Goal: Information Seeking & Learning: Find specific fact

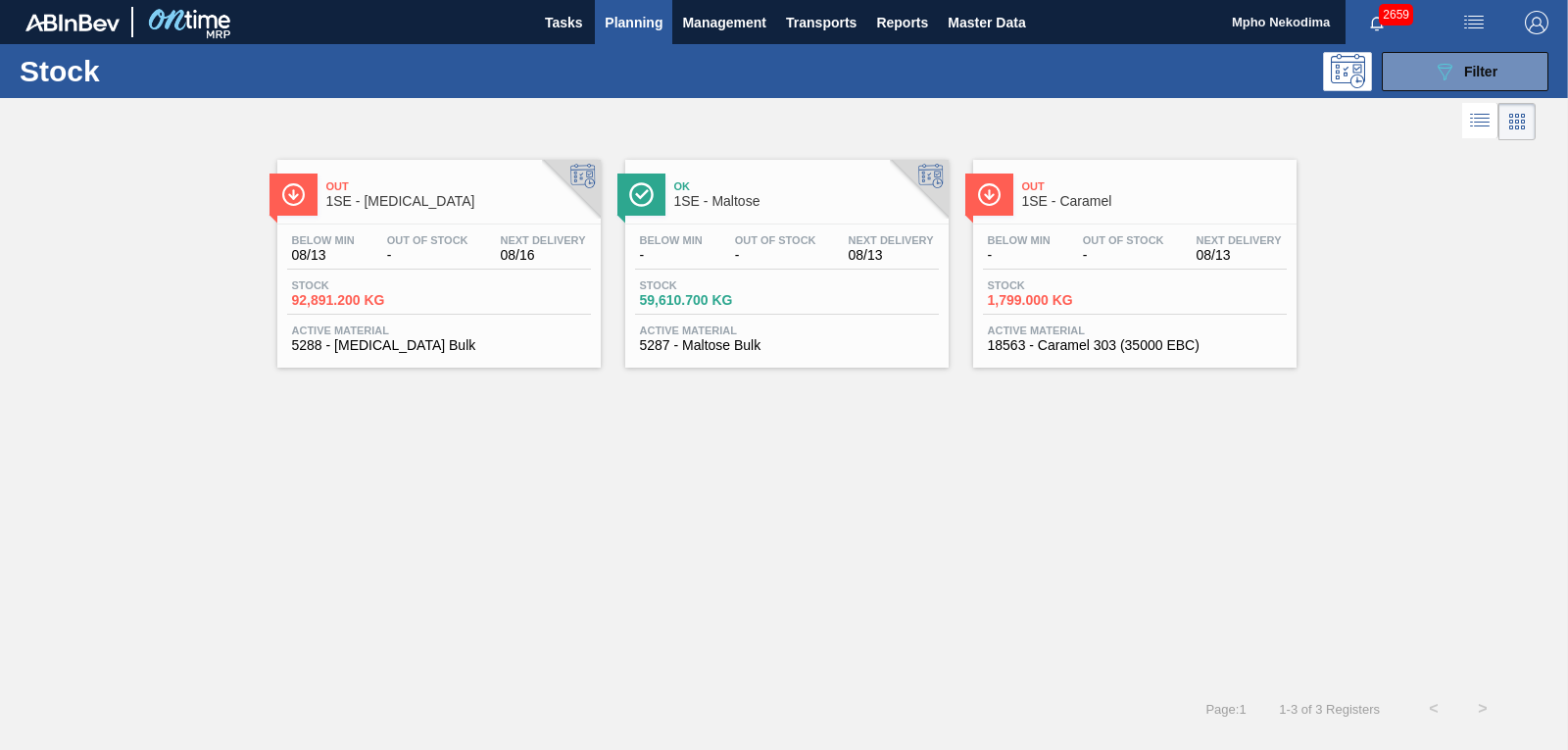
click at [684, 345] on span "5287 - Maltose Bulk" at bounding box center [786, 345] width 294 height 15
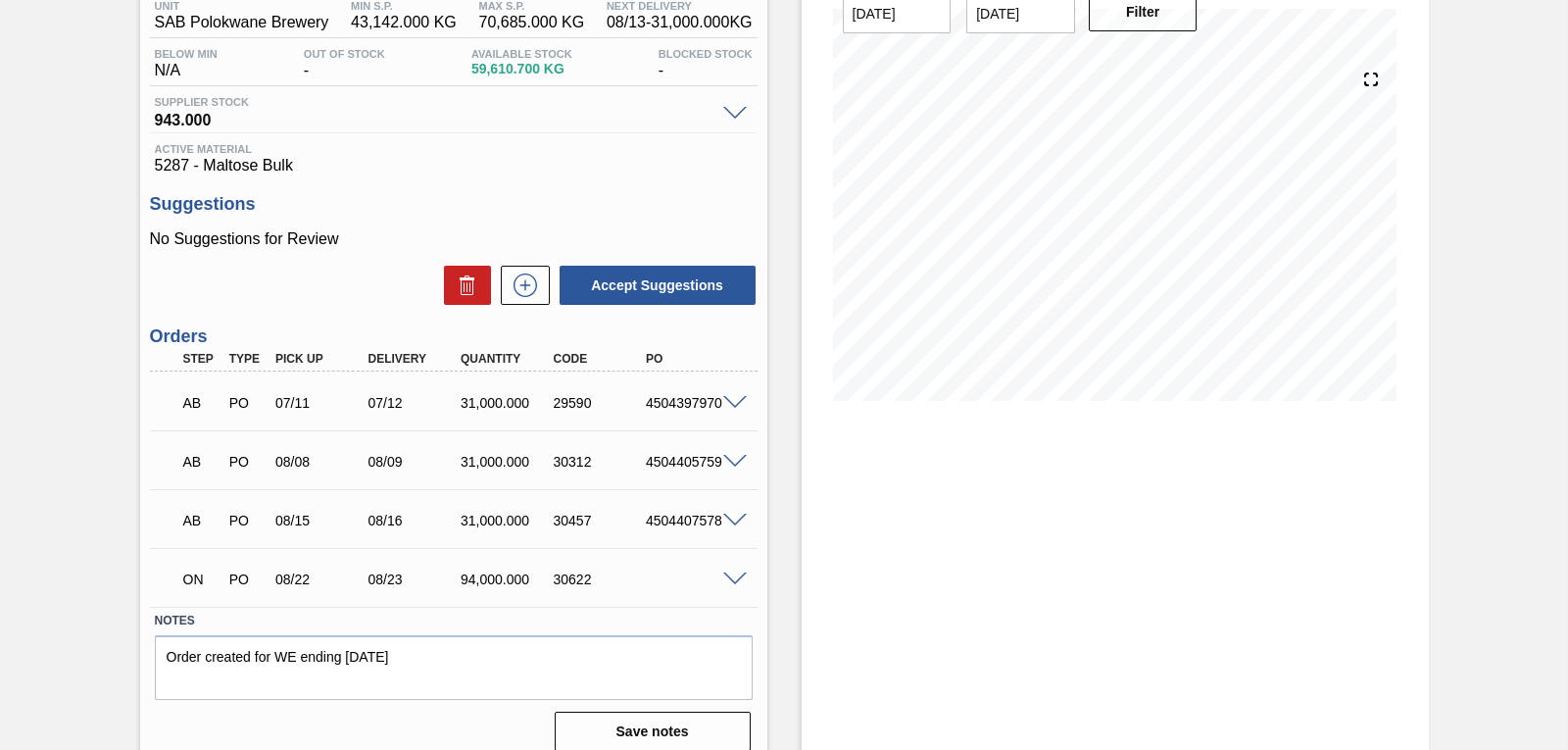
scroll to position [174, 0]
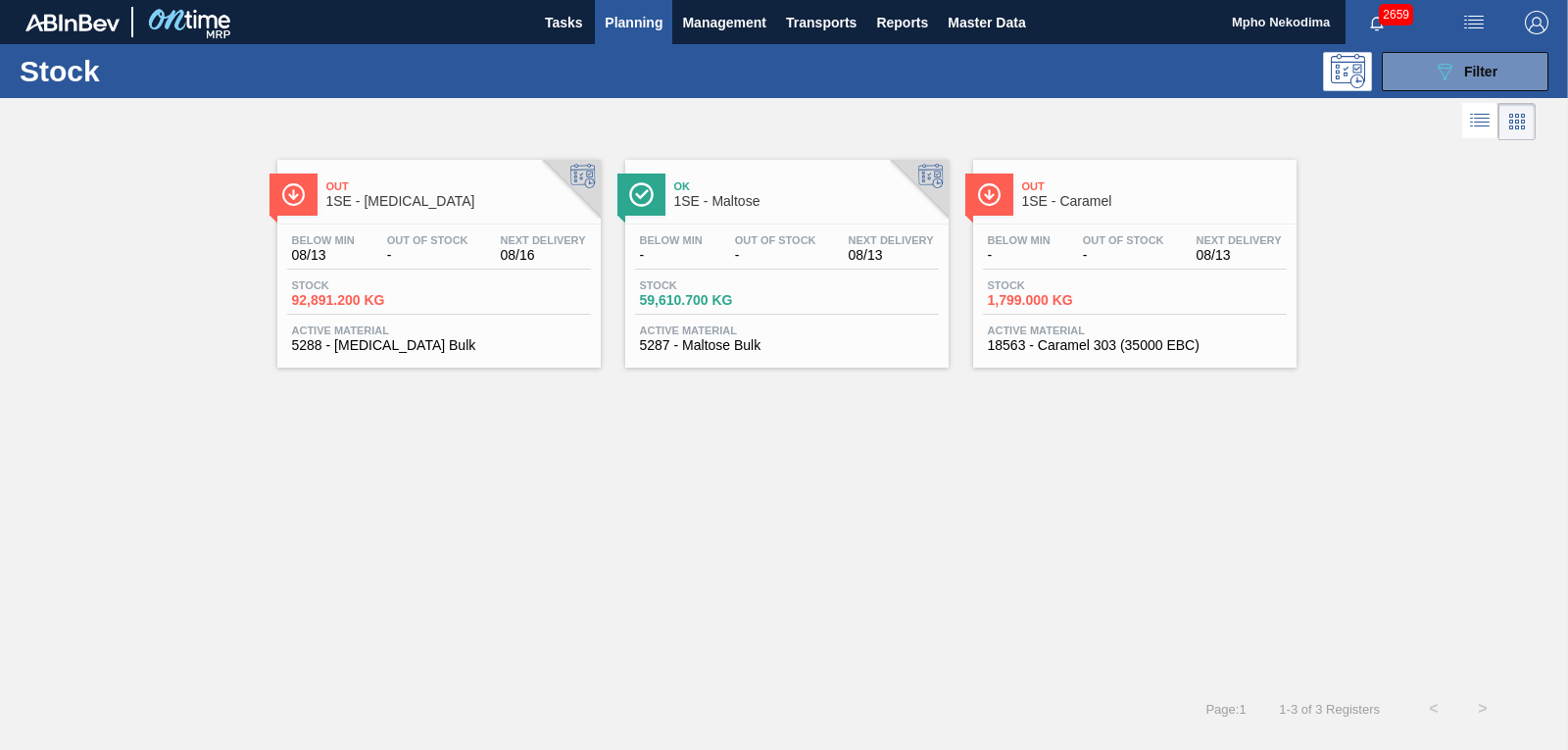
click at [377, 344] on span "5288 - [MEDICAL_DATA] Bulk" at bounding box center [439, 345] width 294 height 15
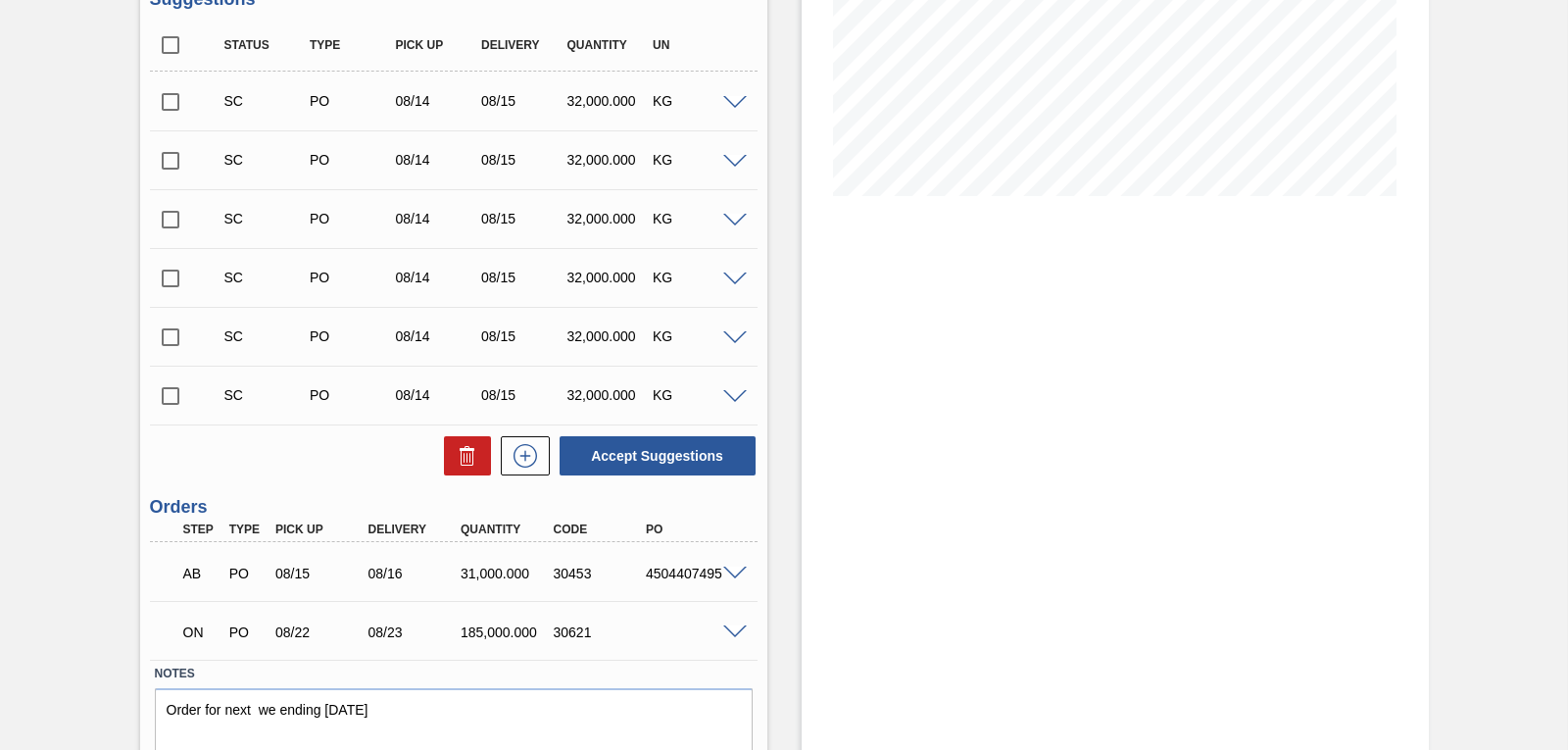
scroll to position [378, 0]
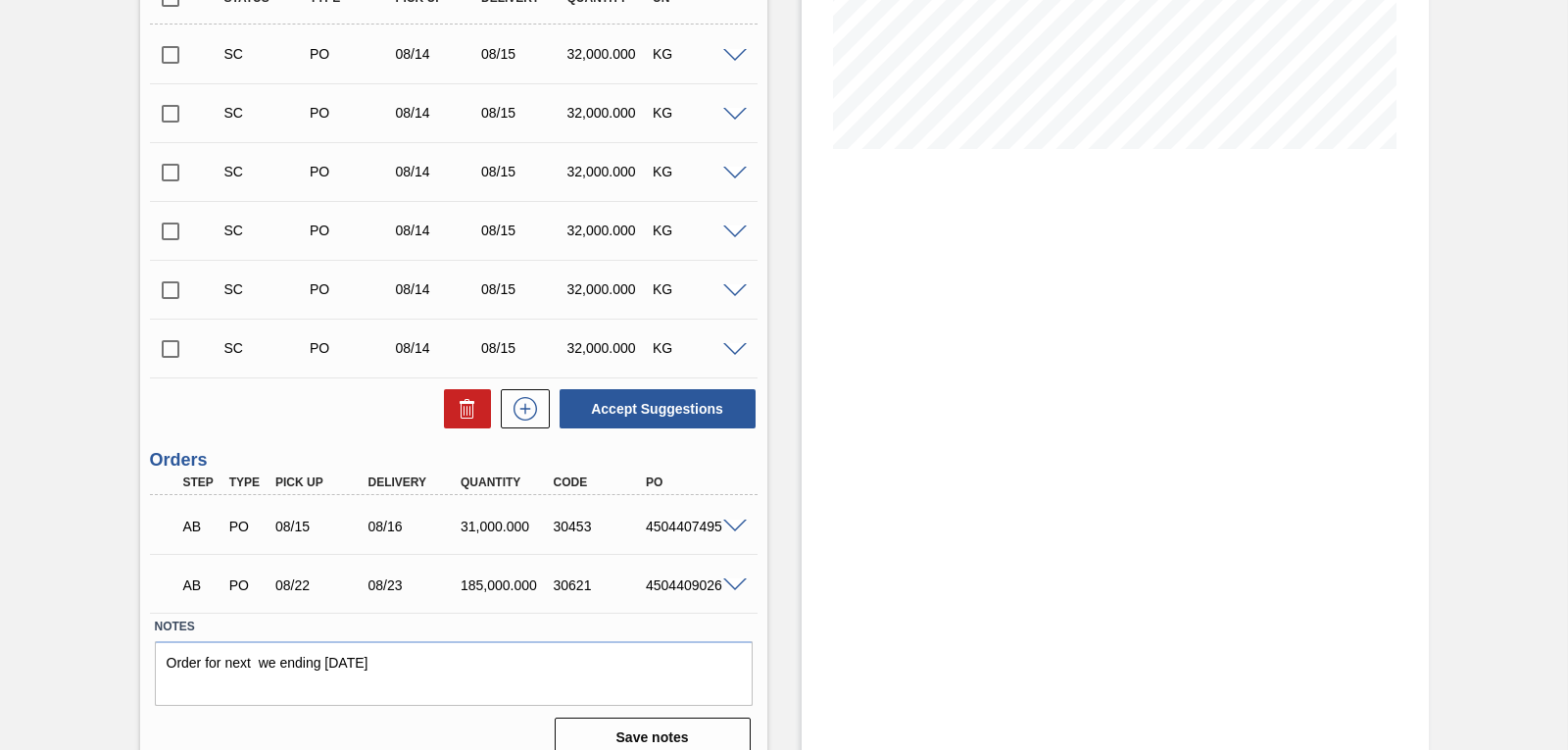
scroll to position [427, 0]
drag, startPoint x: 644, startPoint y: 581, endPoint x: 724, endPoint y: 578, distance: 80.1
click at [724, 578] on div "AB PO 08/22 08/23 185,000.000 30621 4504409026" at bounding box center [453, 580] width 607 height 49
copy div "4504409026"
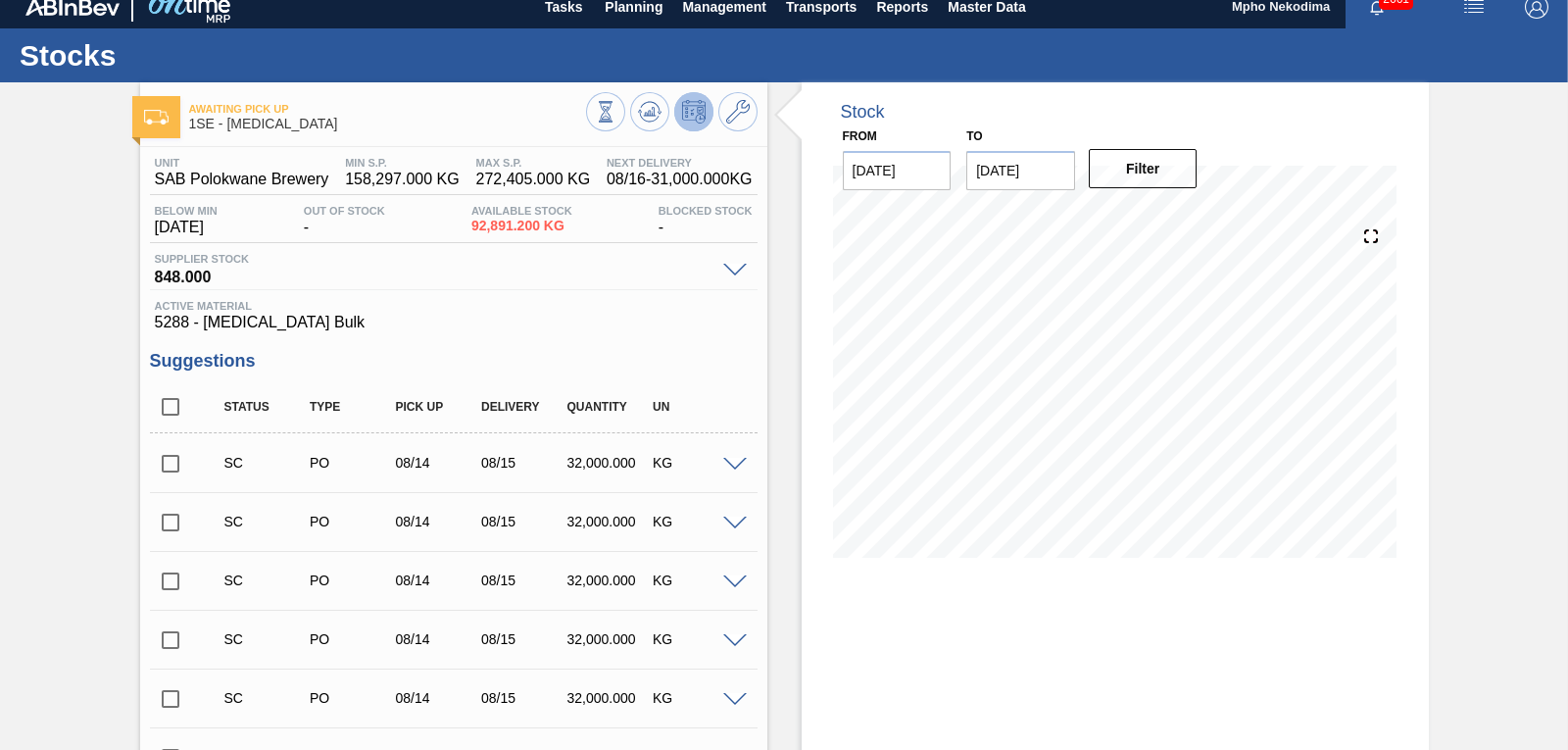
scroll to position [10, 0]
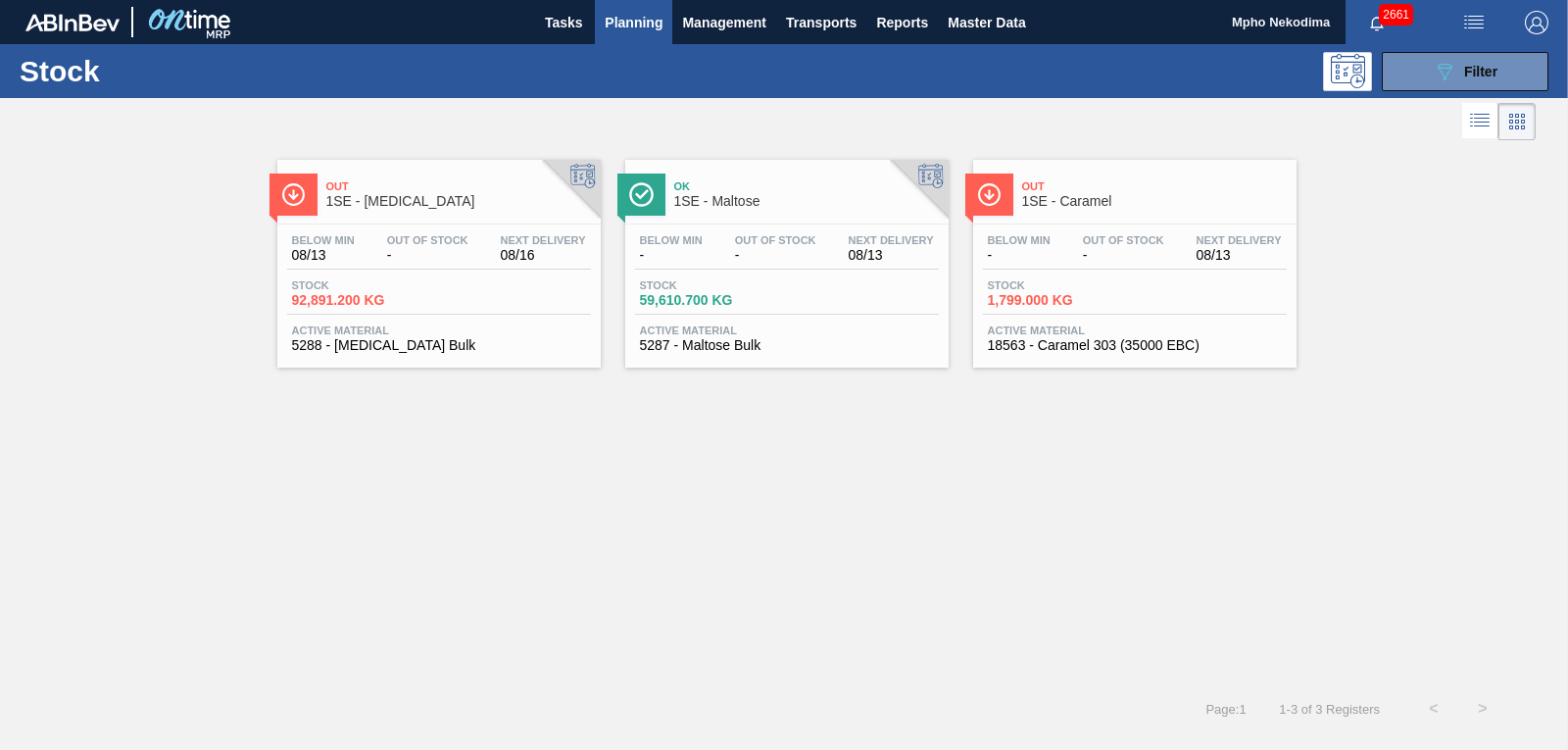
click at [686, 343] on span "5287 - Maltose Bulk" at bounding box center [786, 345] width 294 height 15
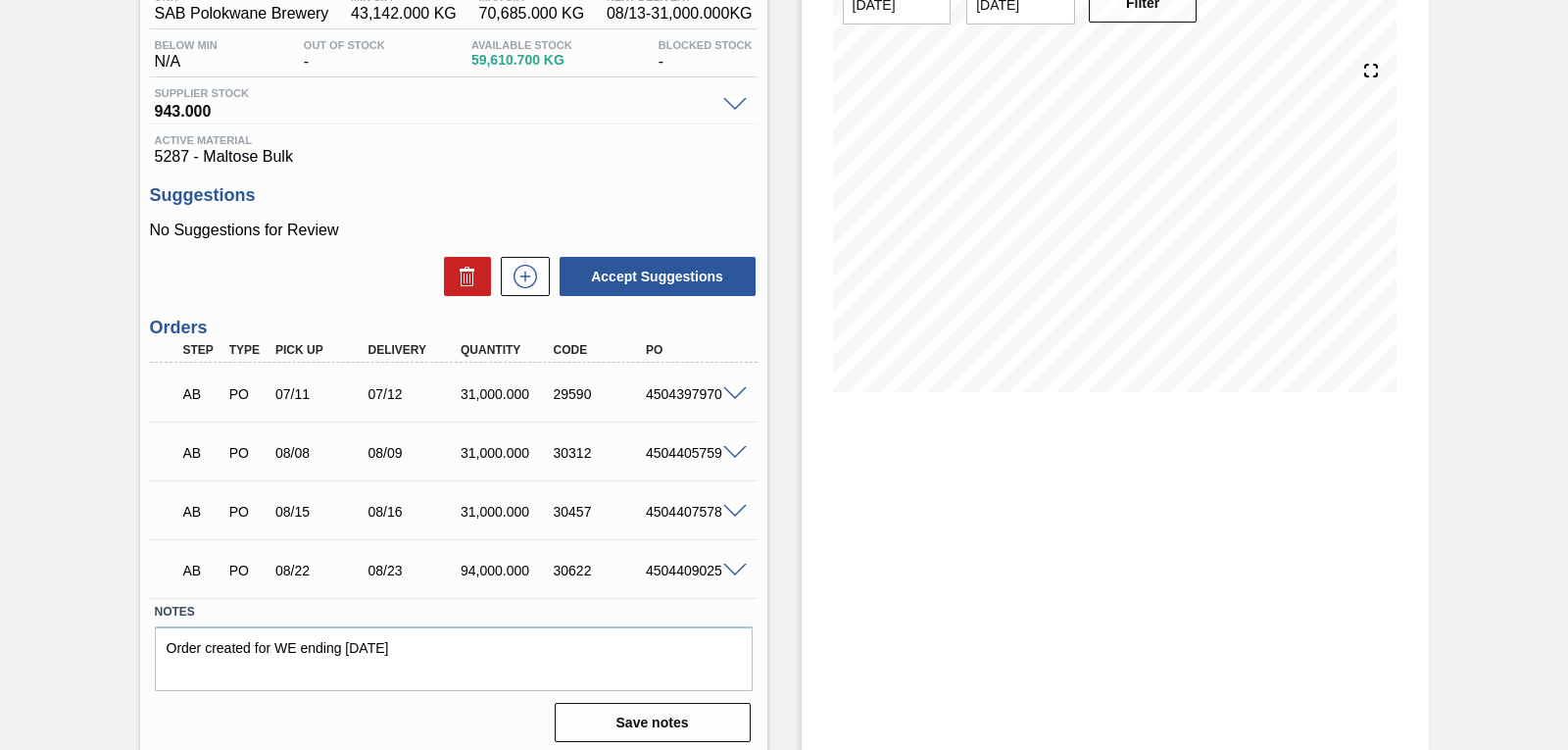
scroll to position [190, 0]
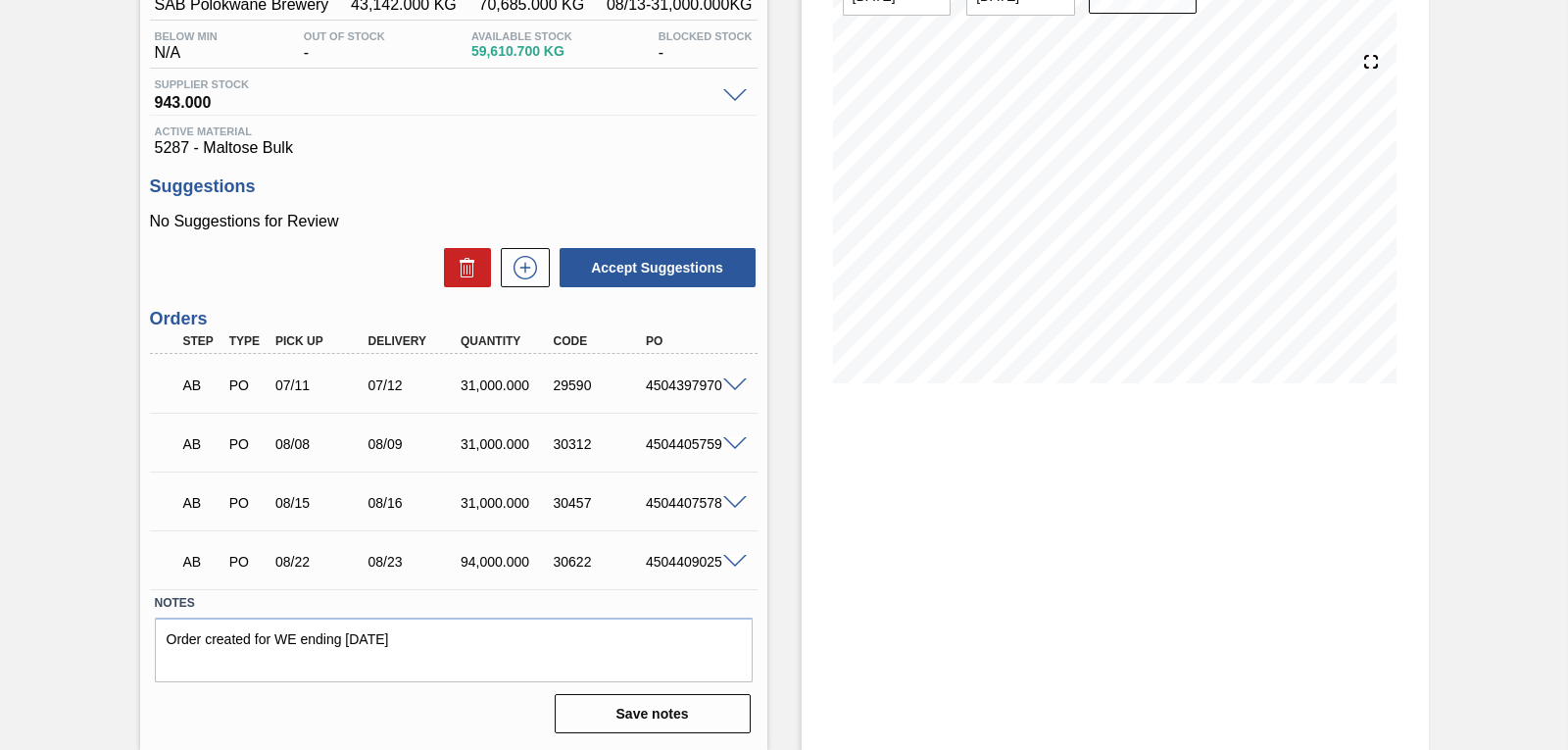
click at [644, 562] on div "4504409025" at bounding box center [692, 562] width 102 height 16
drag, startPoint x: 647, startPoint y: 557, endPoint x: 718, endPoint y: 560, distance: 71.1
click at [718, 560] on div "AB PO 08/22 08/23 94,000.000 30622 4504409025" at bounding box center [453, 560] width 607 height 49
copy div "4504409025"
click at [974, 545] on div "Stock From [DATE] to [DATE] Filter 08/17 Stock Projection 152,610.7 SAP Plannin…" at bounding box center [1114, 329] width 627 height 842
